Goal: Navigation & Orientation: Find specific page/section

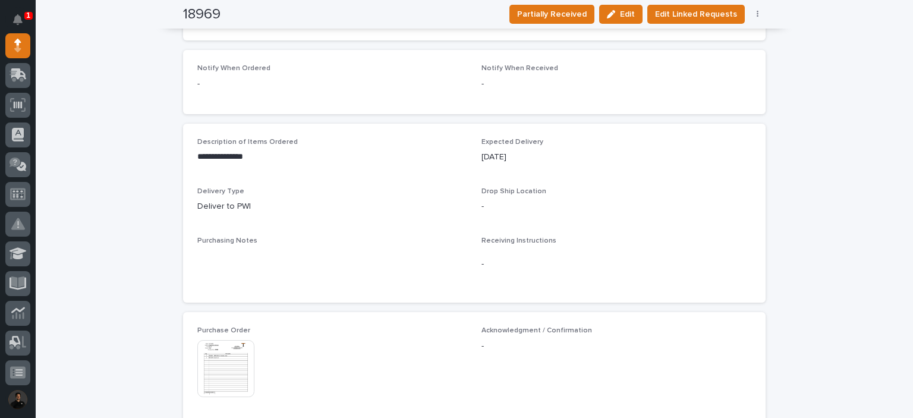
scroll to position [396, 0]
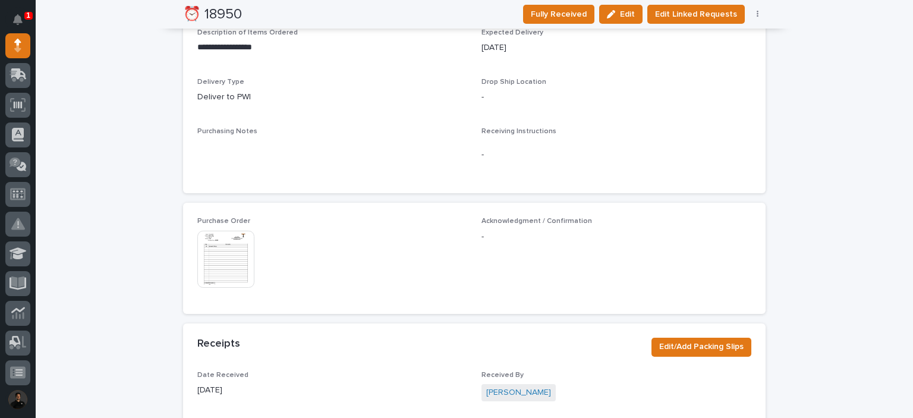
scroll to position [682, 0]
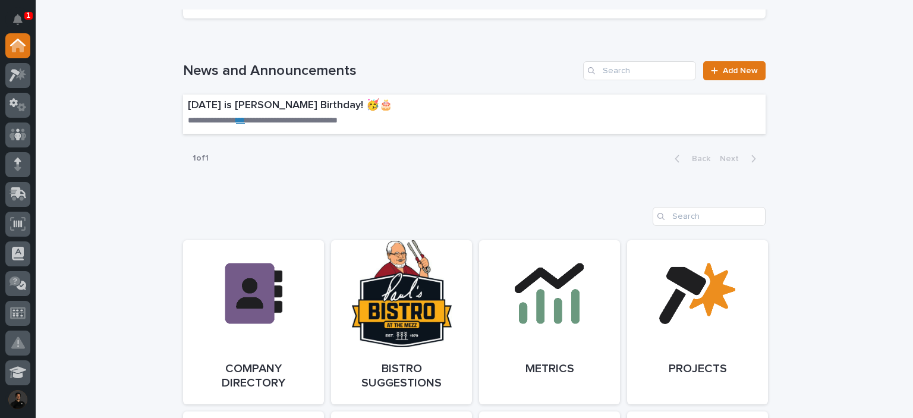
scroll to position [832, 0]
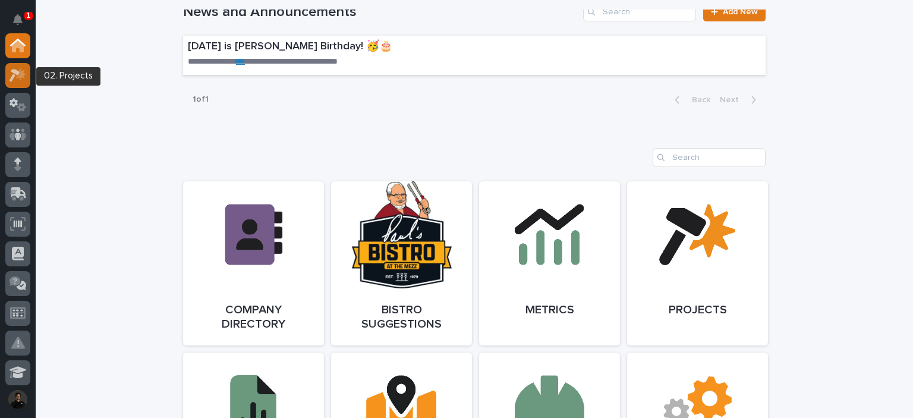
click at [13, 75] on icon at bounding box center [15, 75] width 11 height 13
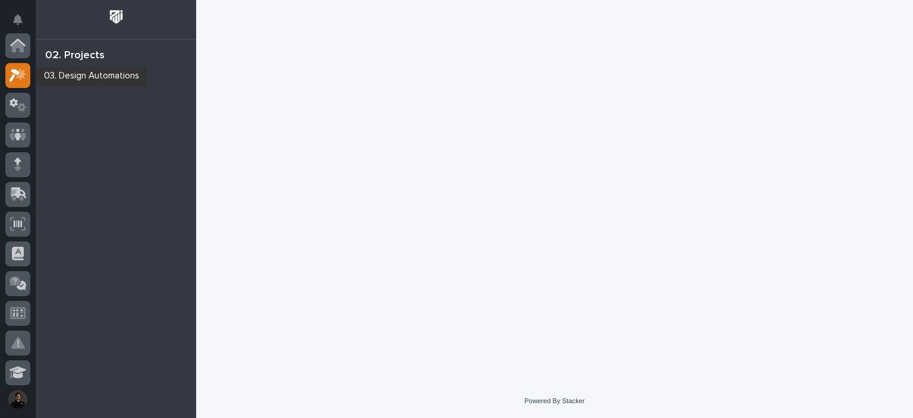
scroll to position [30, 0]
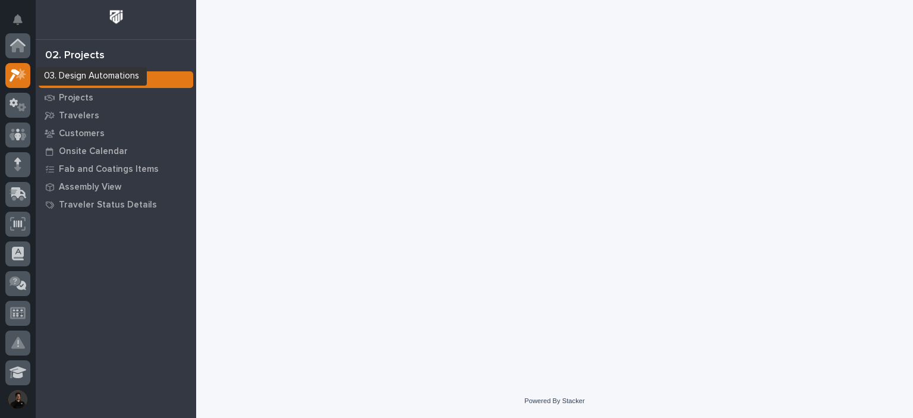
scroll to position [30, 0]
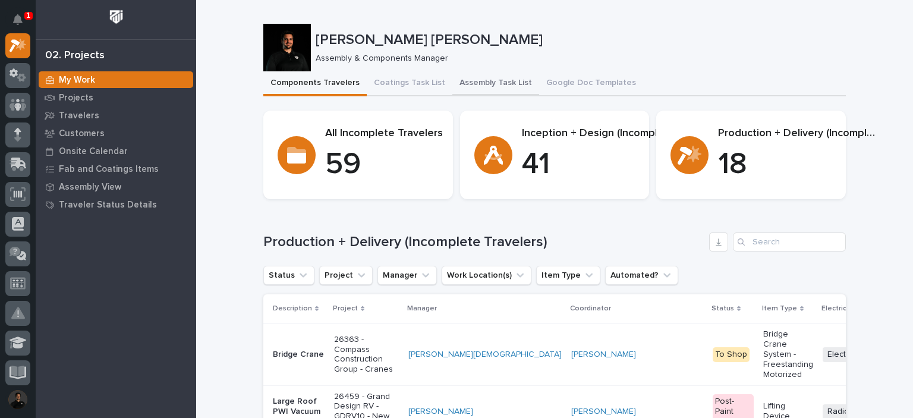
click at [467, 80] on button "Assembly Task List" at bounding box center [495, 83] width 87 height 25
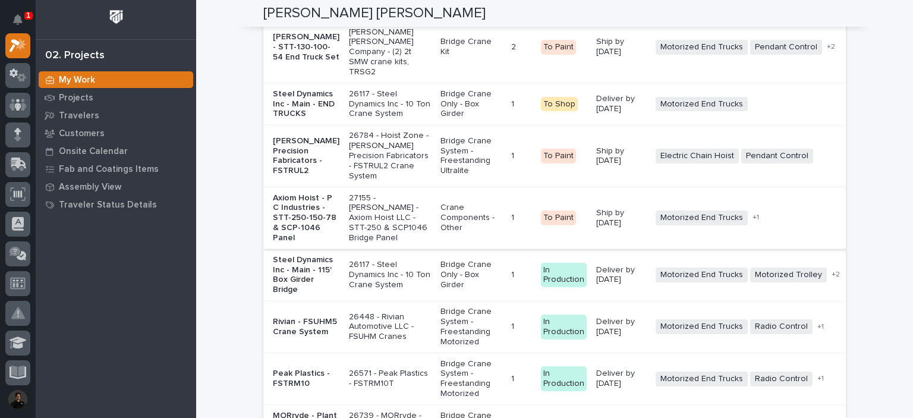
scroll to position [2547, 0]
